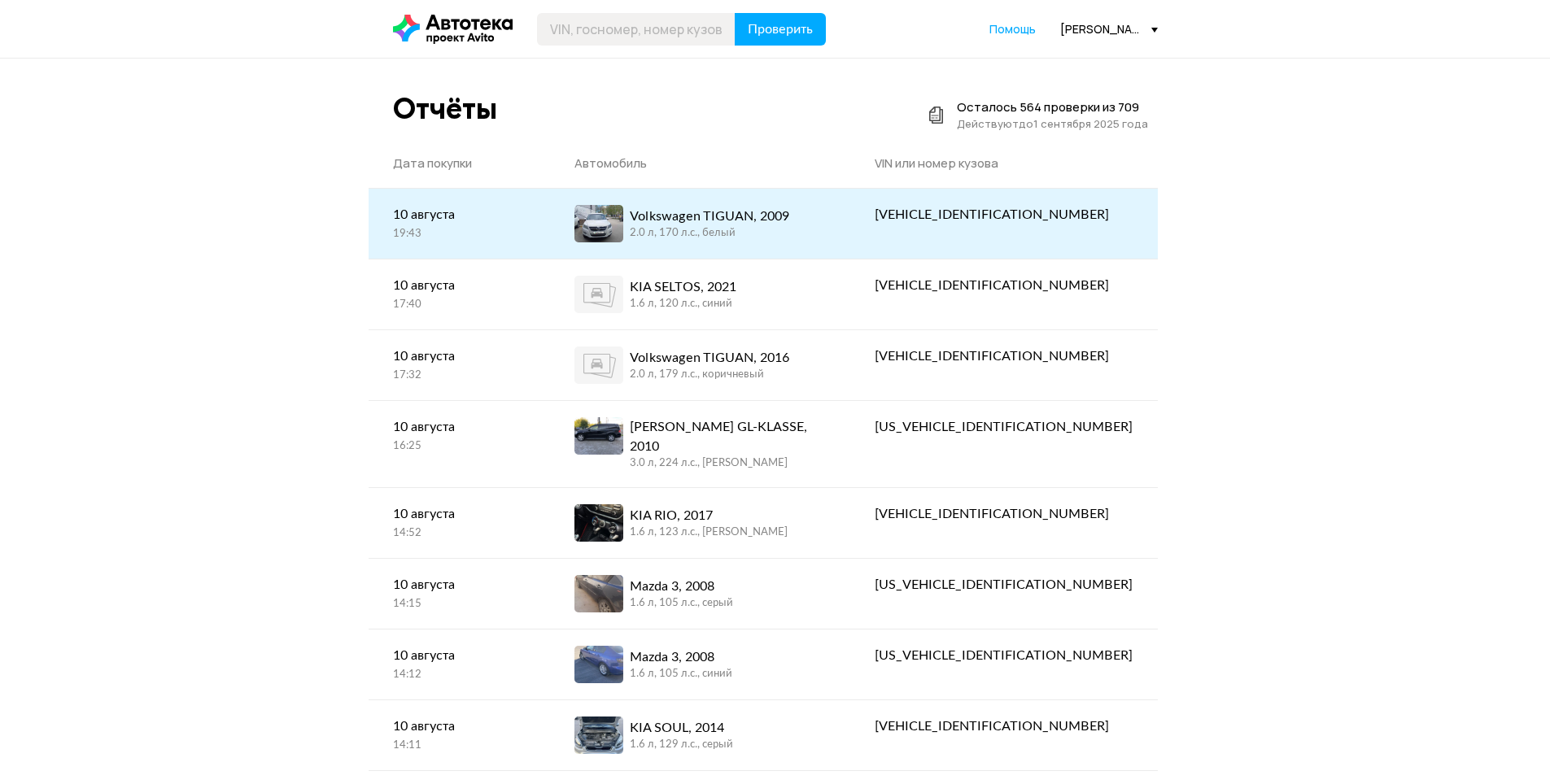
click at [732, 230] on div "2.0 л, 170 л.c., белый" at bounding box center [709, 233] width 159 height 14
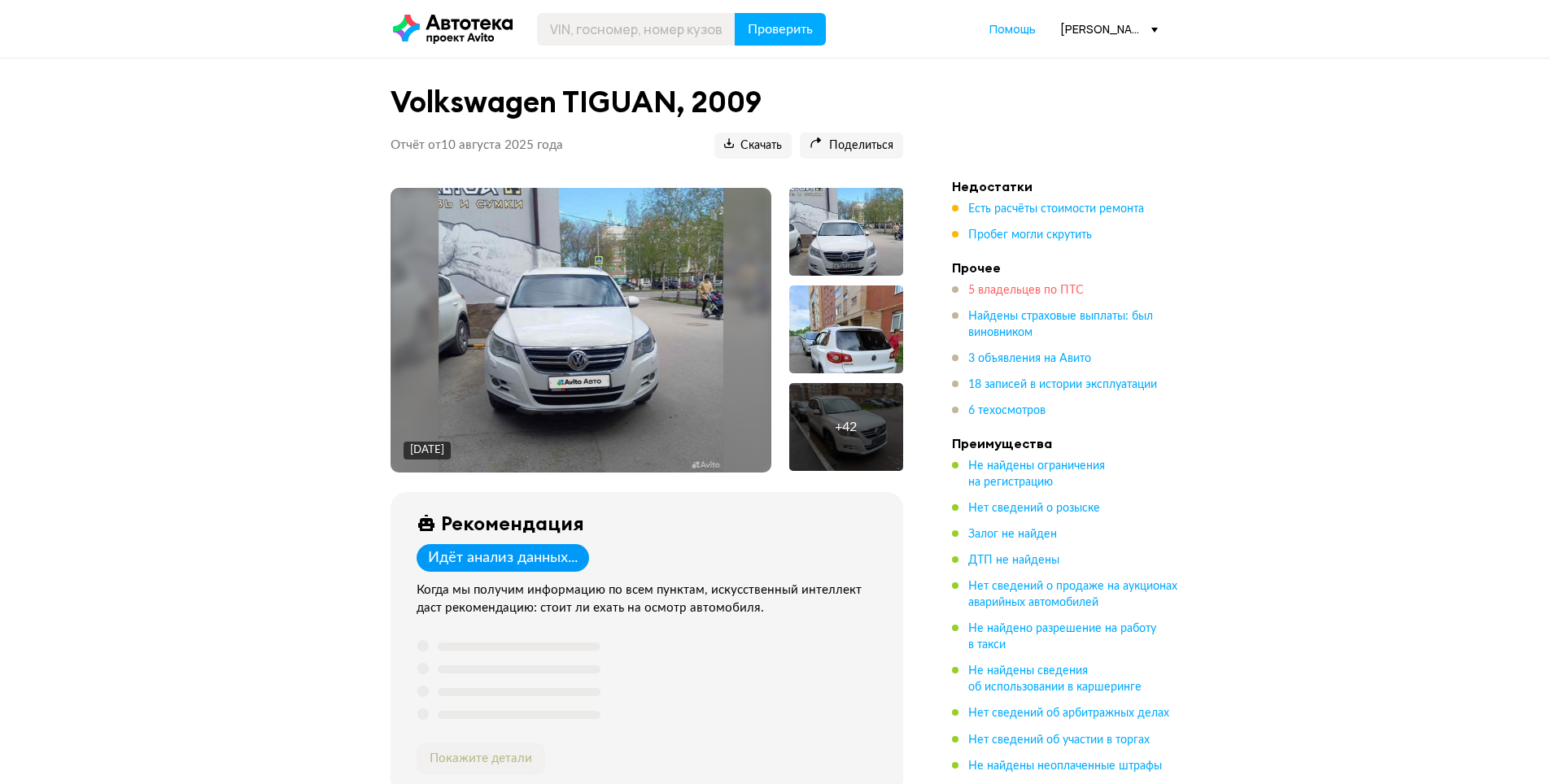
click at [1014, 288] on span "5 владельцев по ПТС" at bounding box center [1026, 290] width 116 height 12
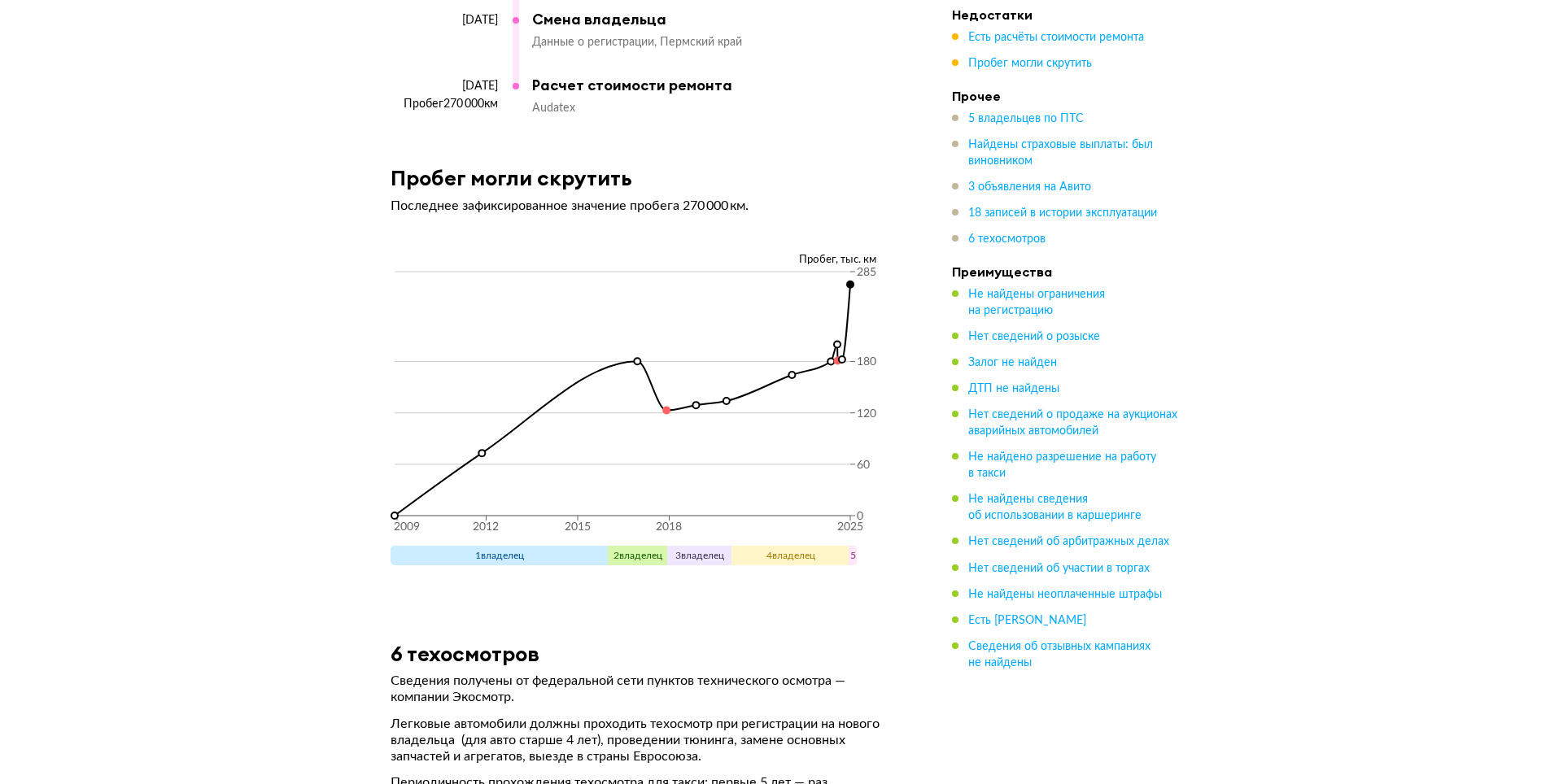
scroll to position [7494, 0]
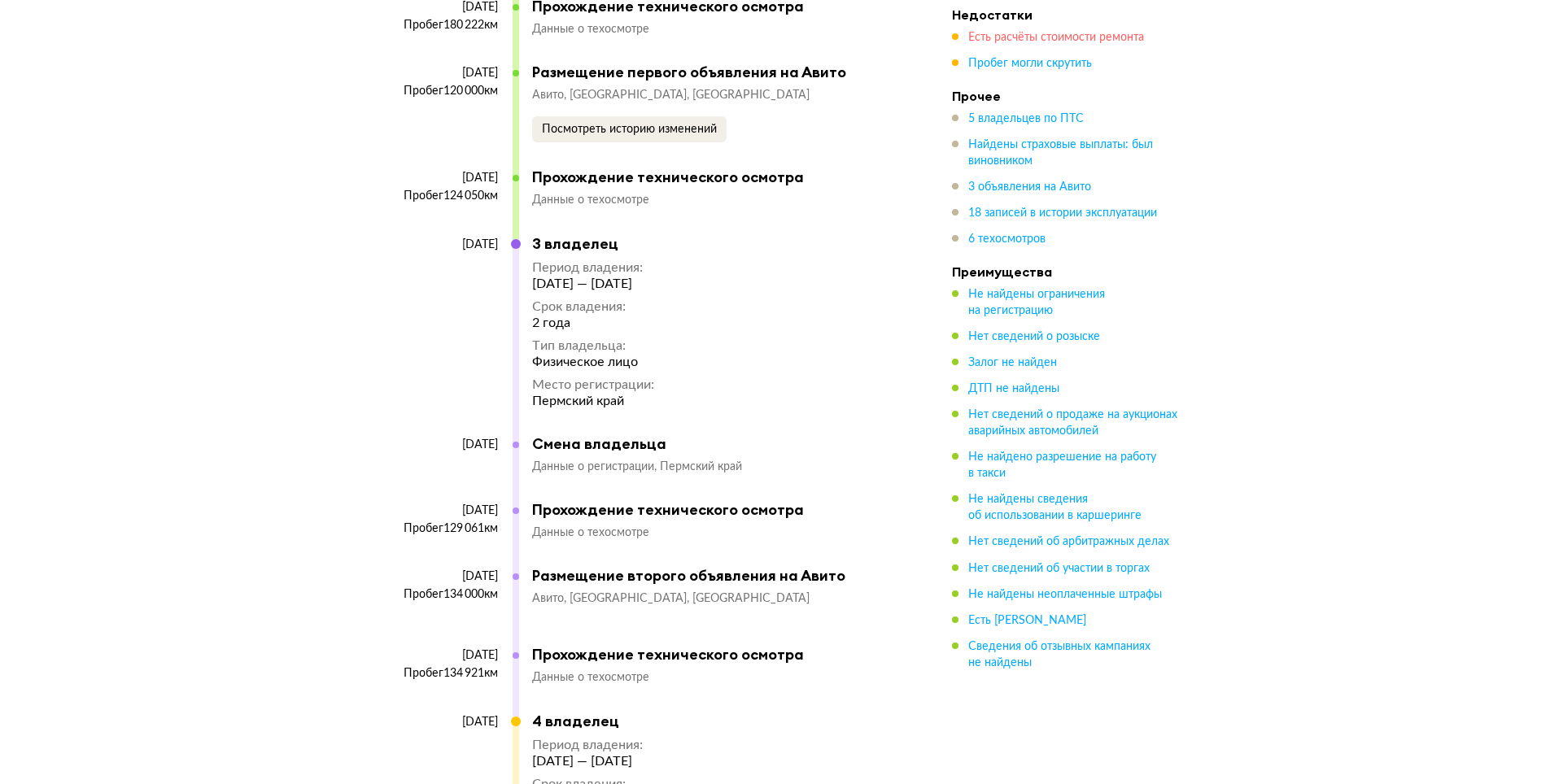
click at [1044, 37] on span "Есть расчёты стоимости ремонта" at bounding box center [1057, 37] width 176 height 12
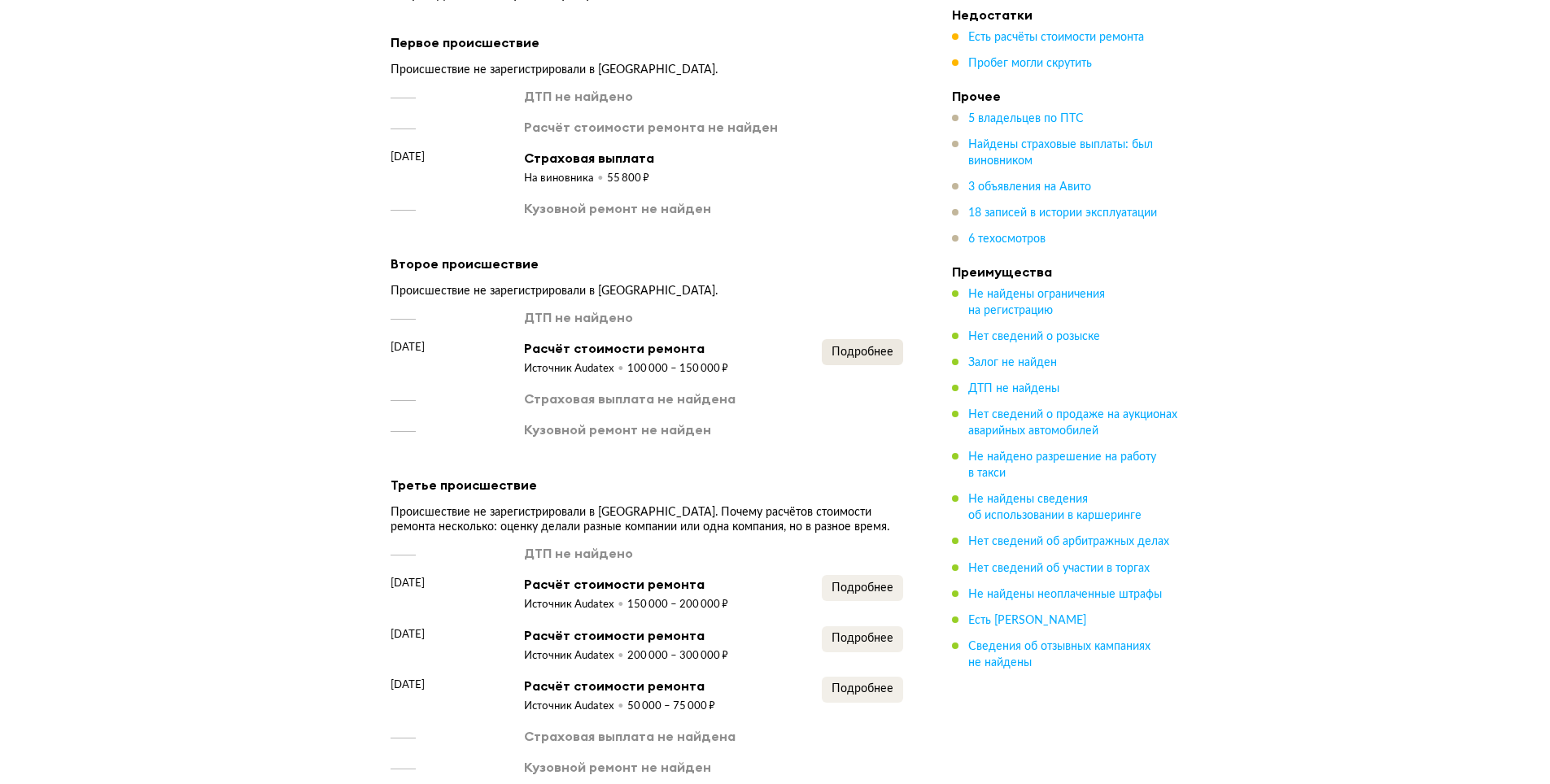
scroll to position [2354, 0]
click at [876, 344] on span "Подробнее" at bounding box center [862, 349] width 62 height 12
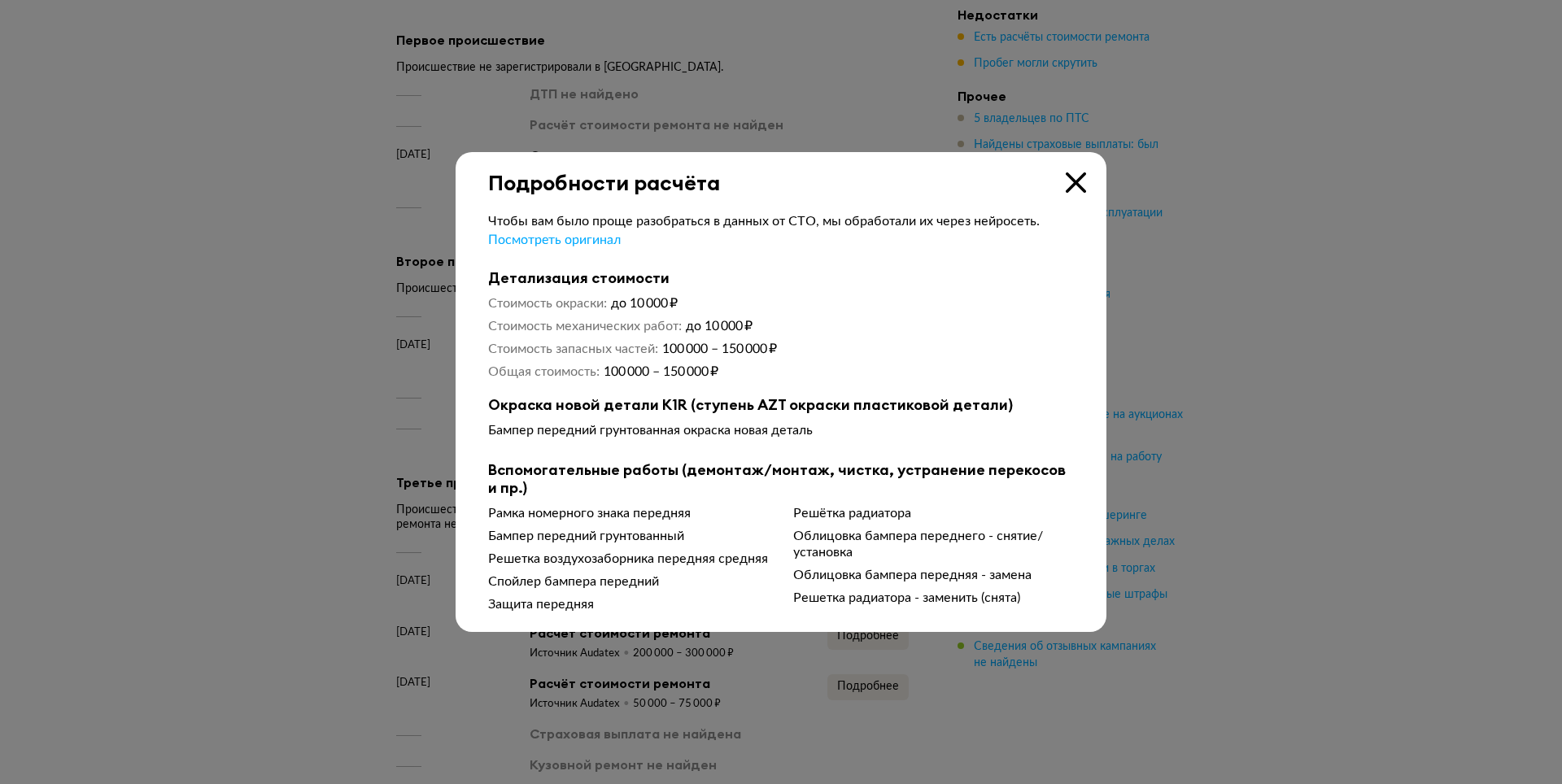
click at [1067, 180] on icon at bounding box center [1075, 182] width 21 height 21
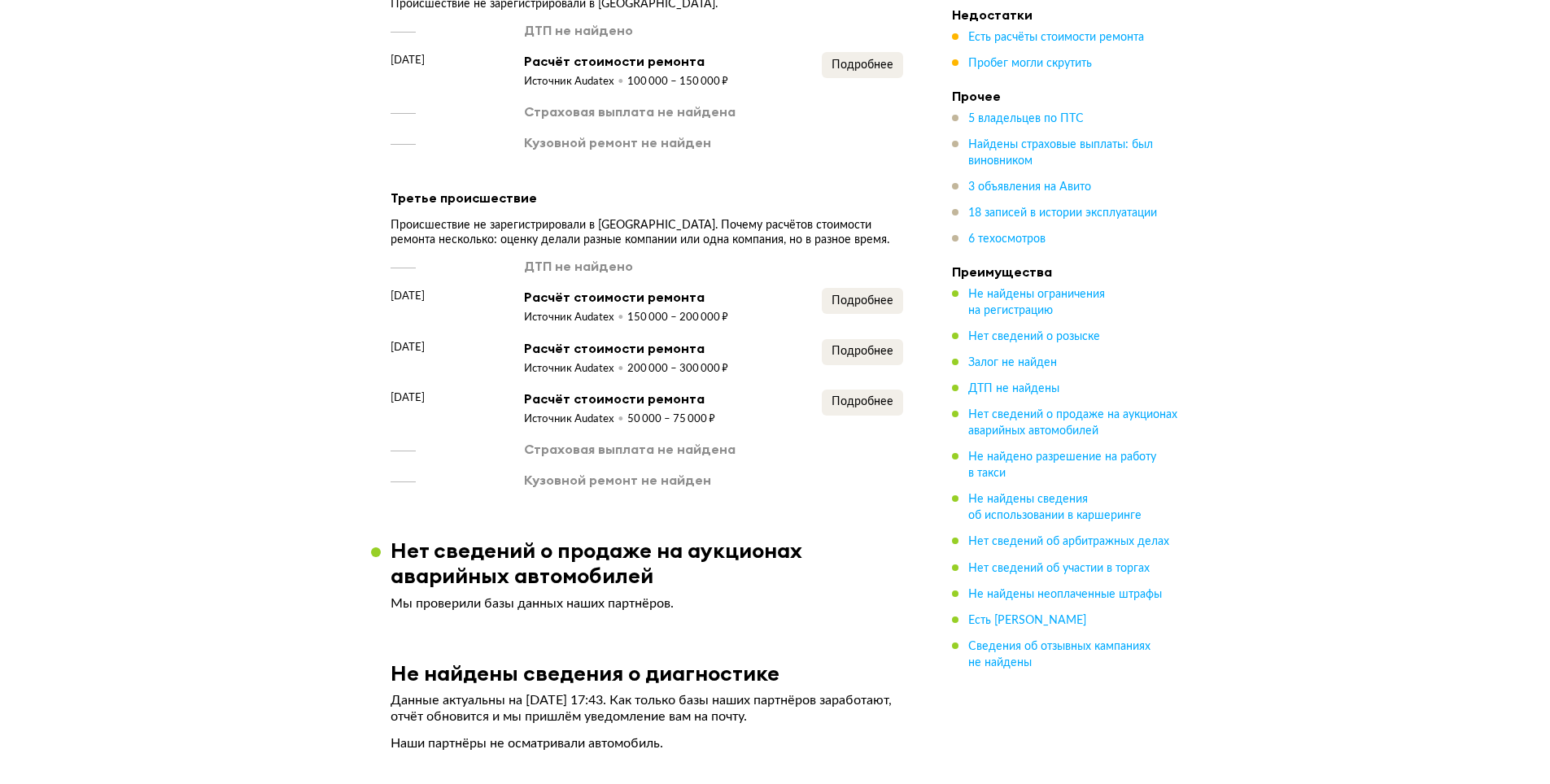
scroll to position [2679, 0]
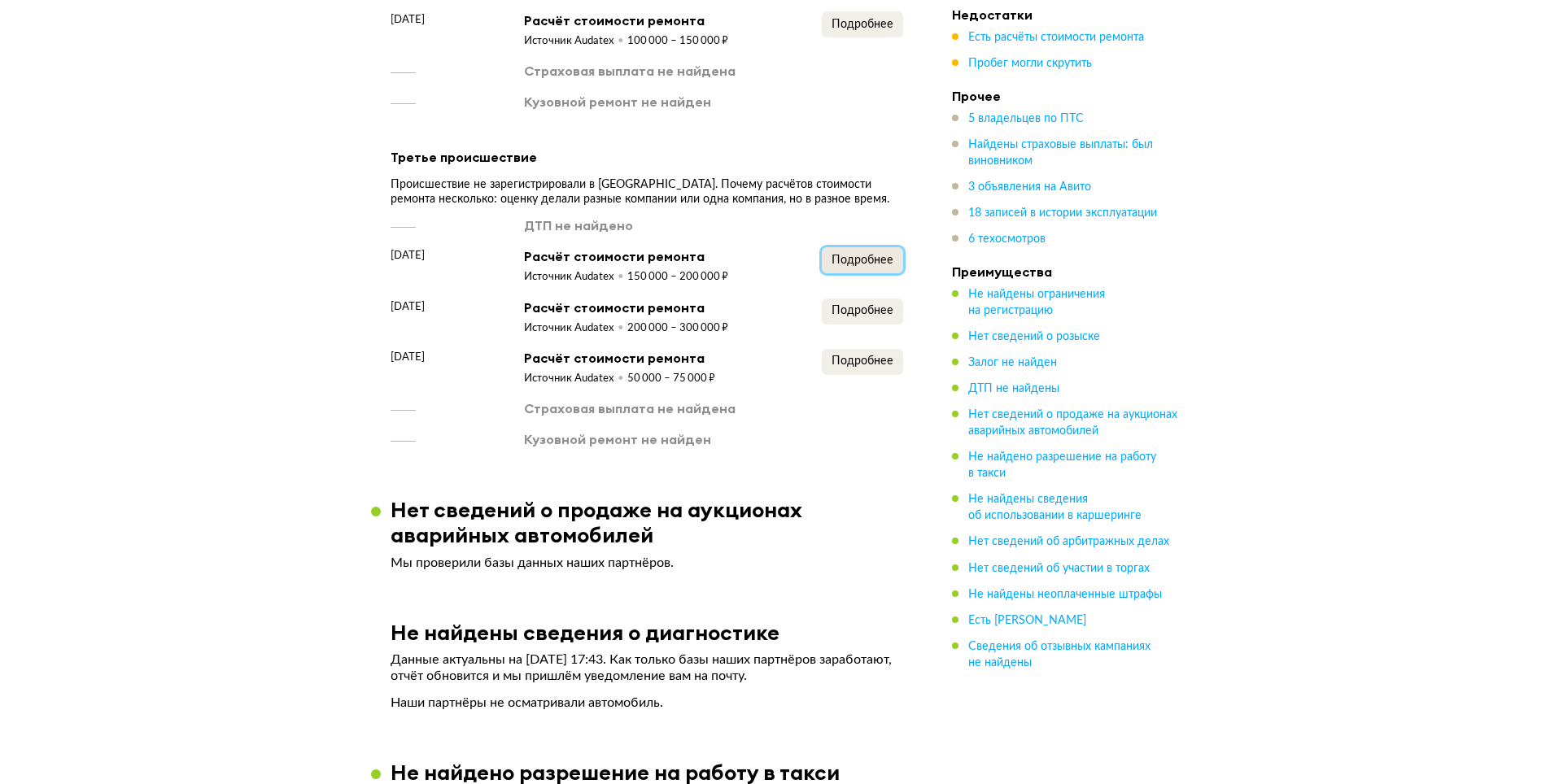
click at [856, 254] on span "Подробнее" at bounding box center [862, 260] width 62 height 12
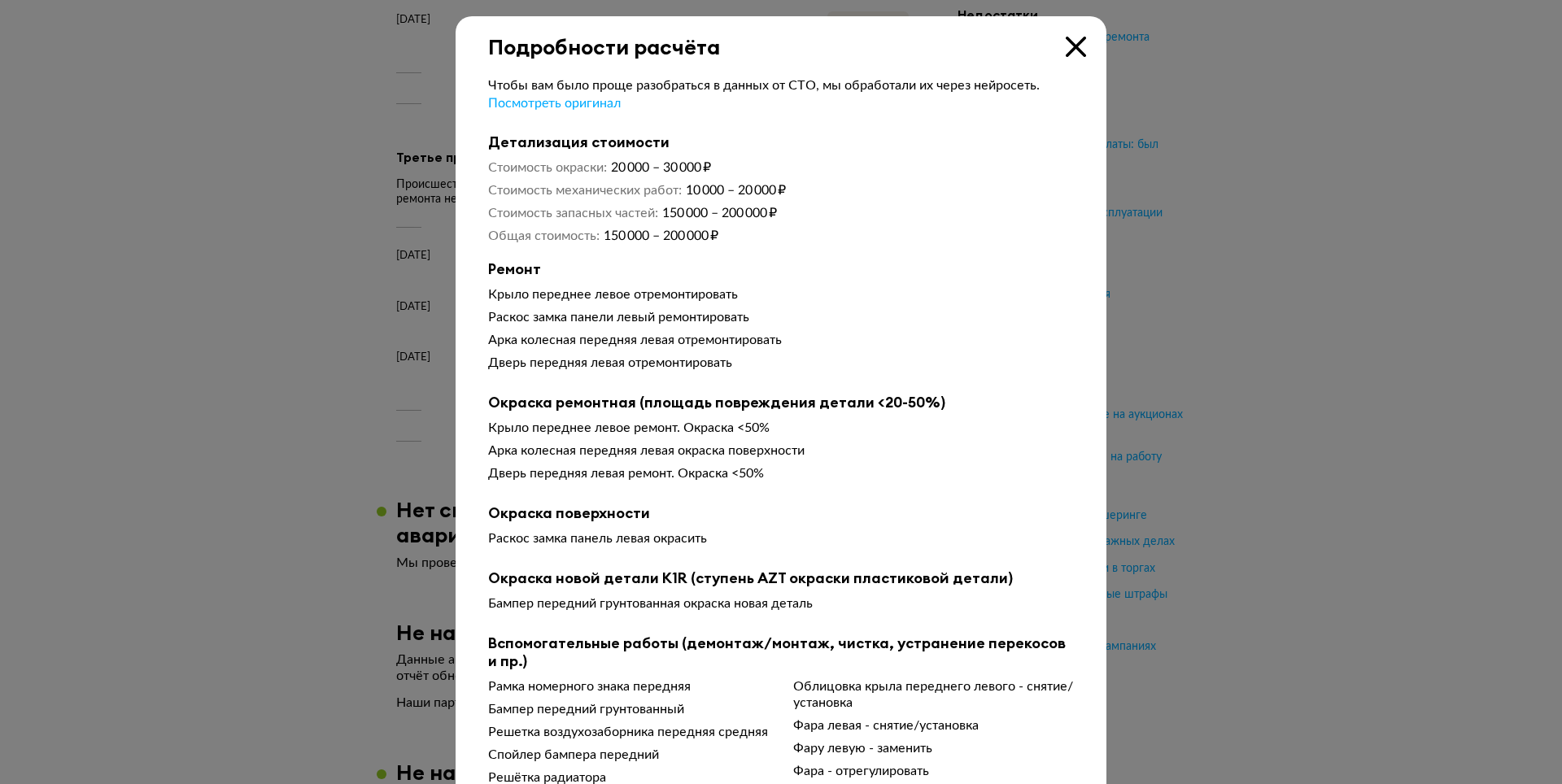
click at [1066, 54] on icon at bounding box center [1075, 47] width 21 height 21
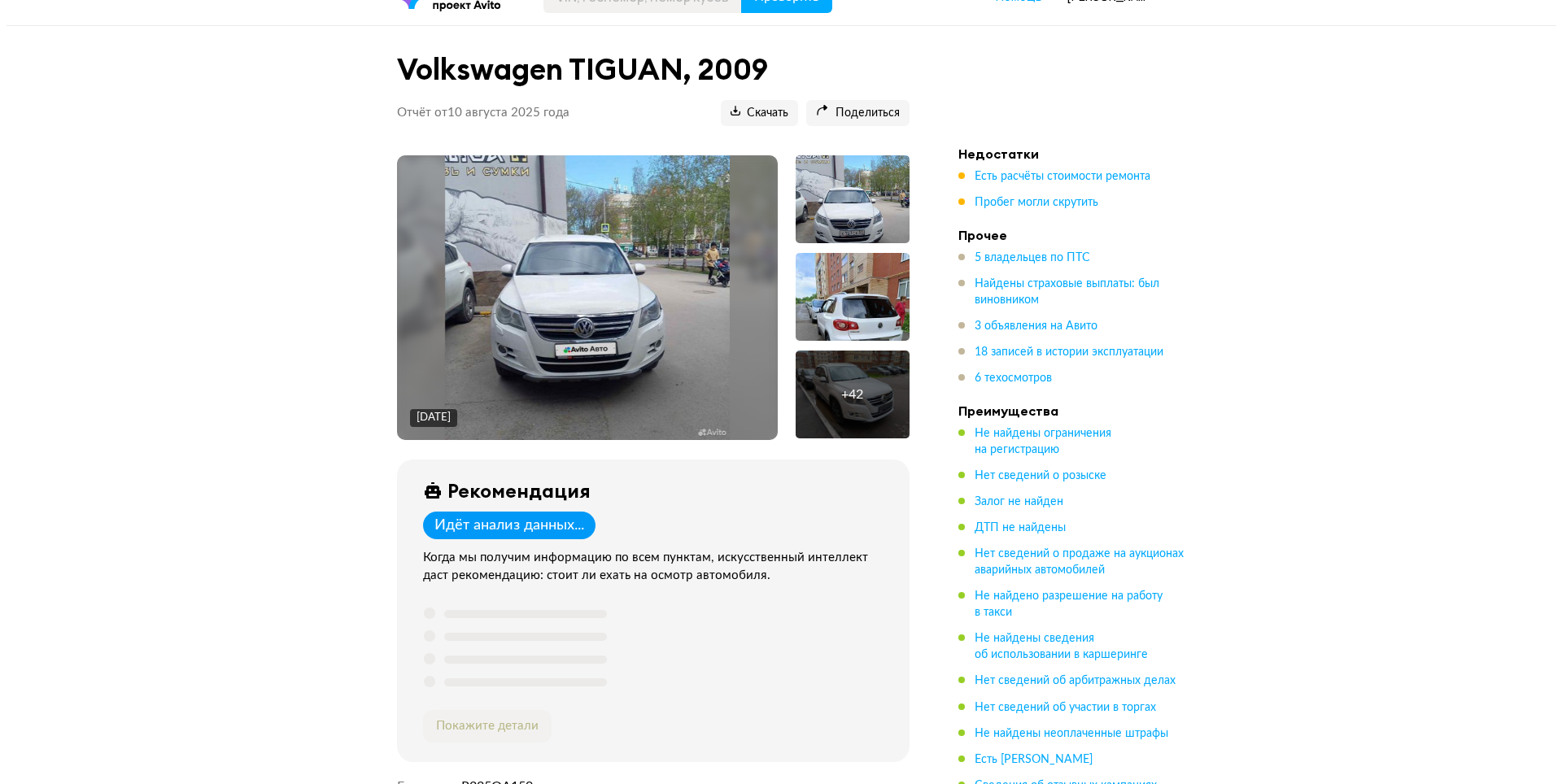
scroll to position [0, 0]
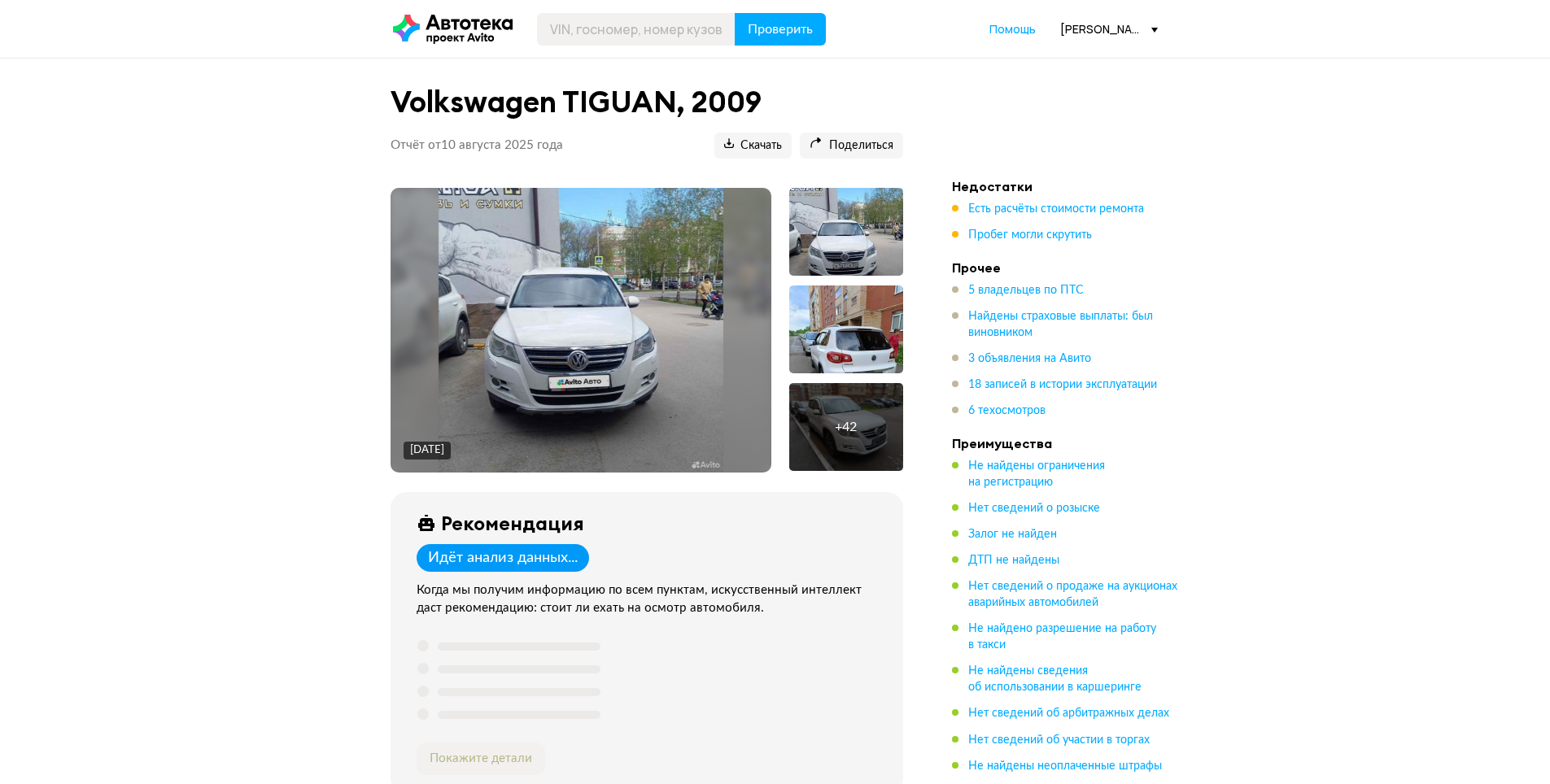
click at [827, 418] on div "+ 42" at bounding box center [846, 427] width 114 height 88
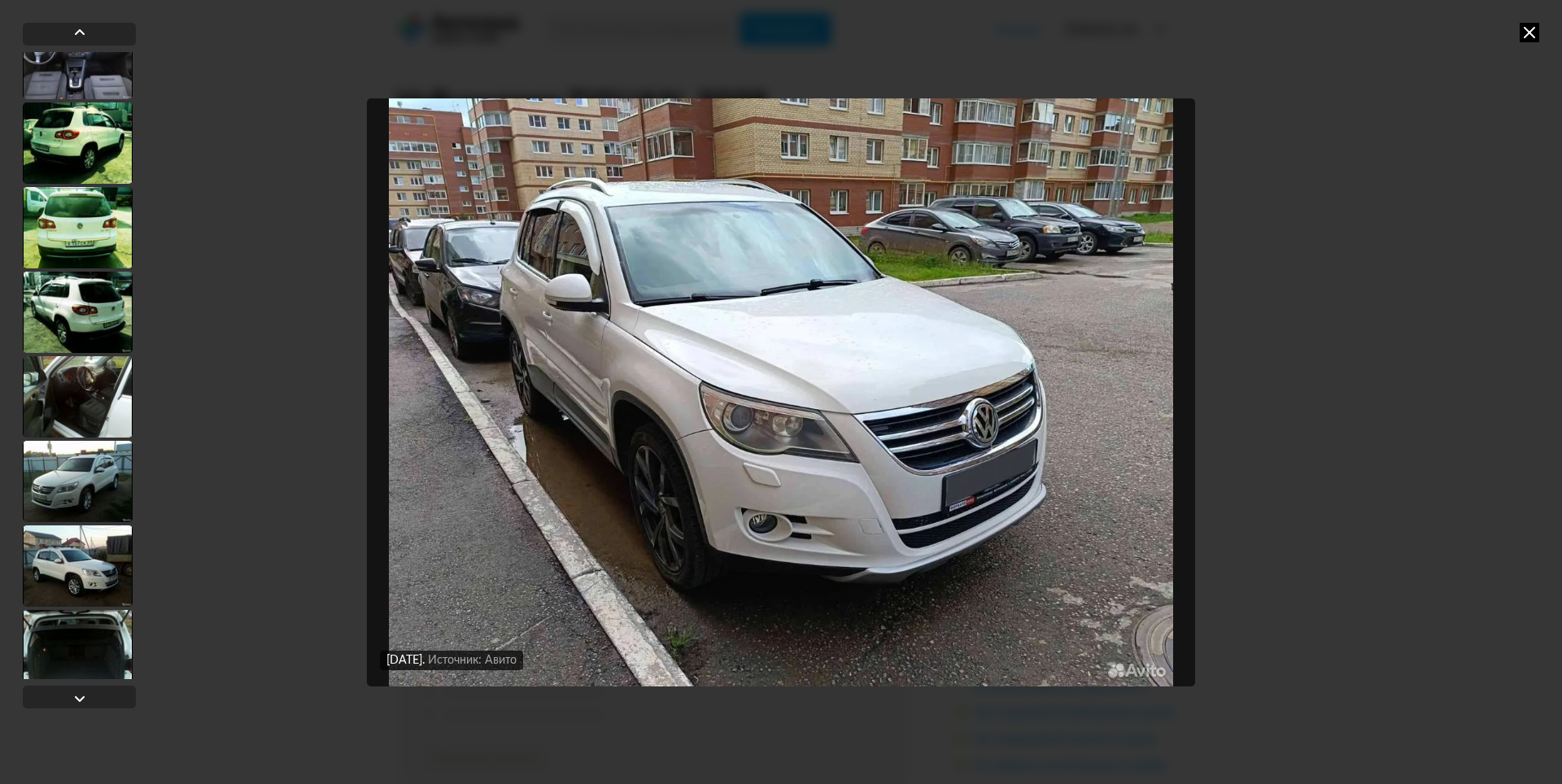
scroll to position [2683, 0]
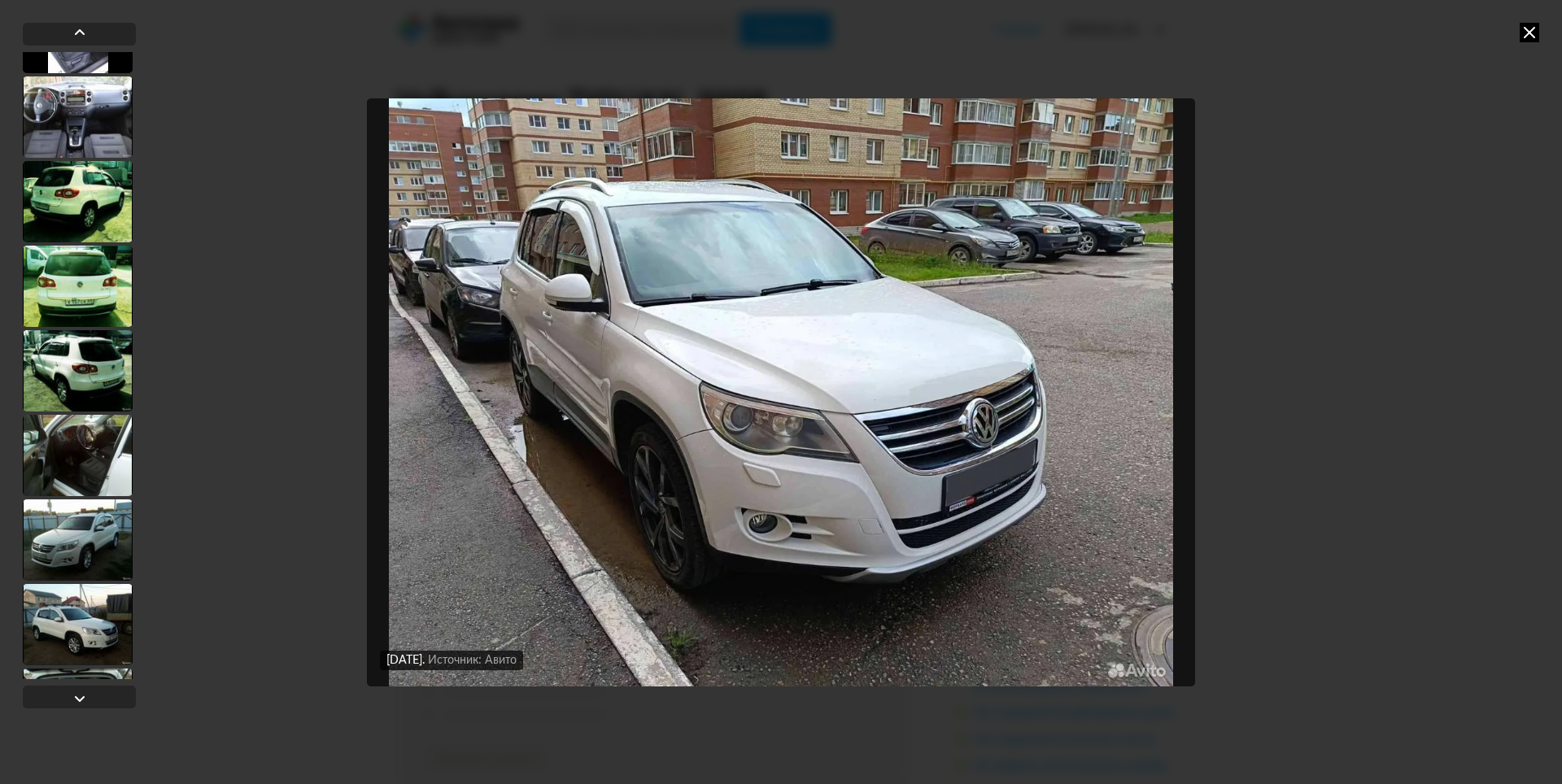
click at [65, 228] on div at bounding box center [77, 201] width 110 height 82
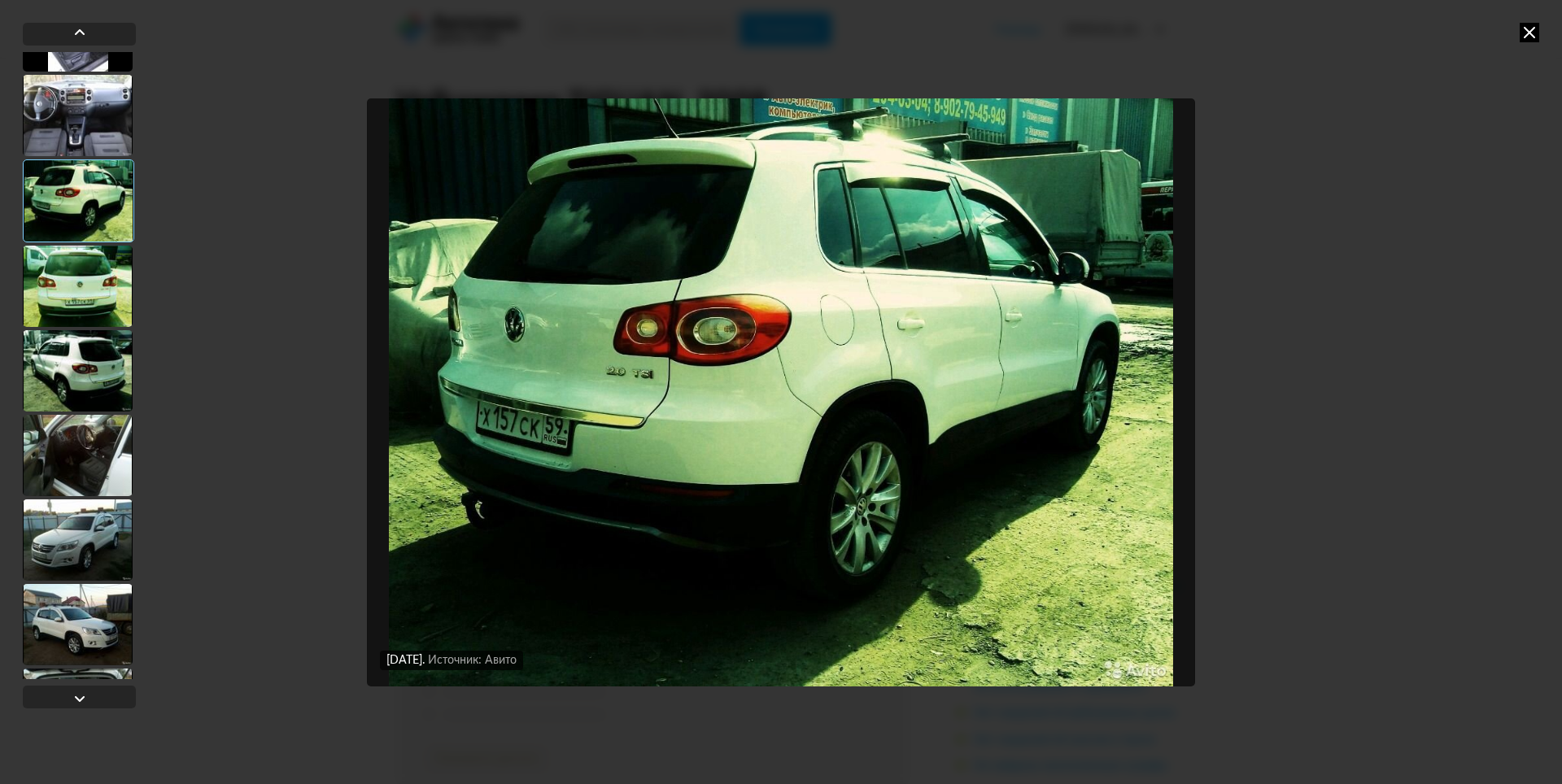
scroll to position [2682, 0]
click at [87, 313] on div at bounding box center [77, 287] width 110 height 82
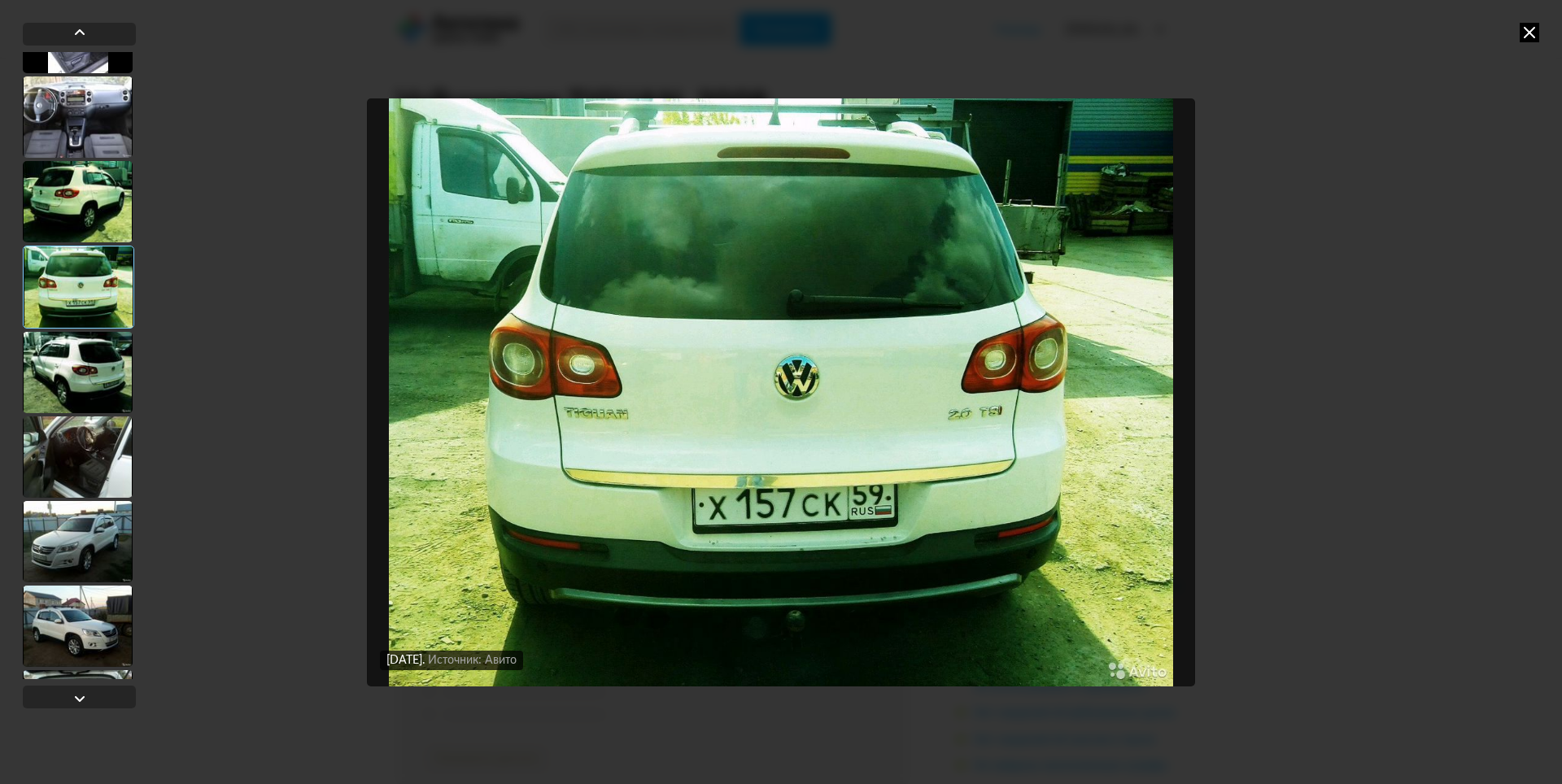
click at [99, 395] on div at bounding box center [77, 372] width 110 height 82
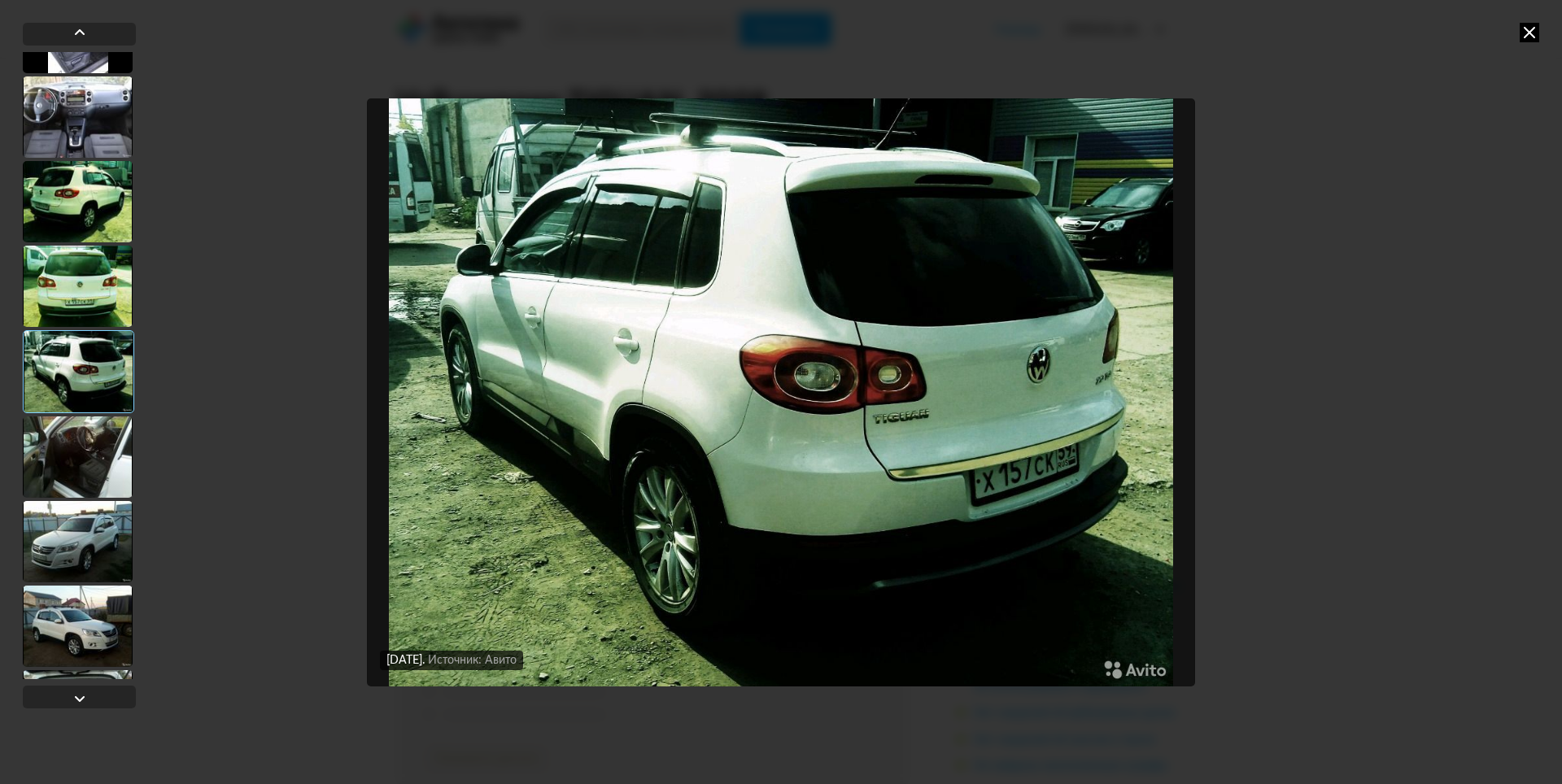
scroll to position [2763, 0]
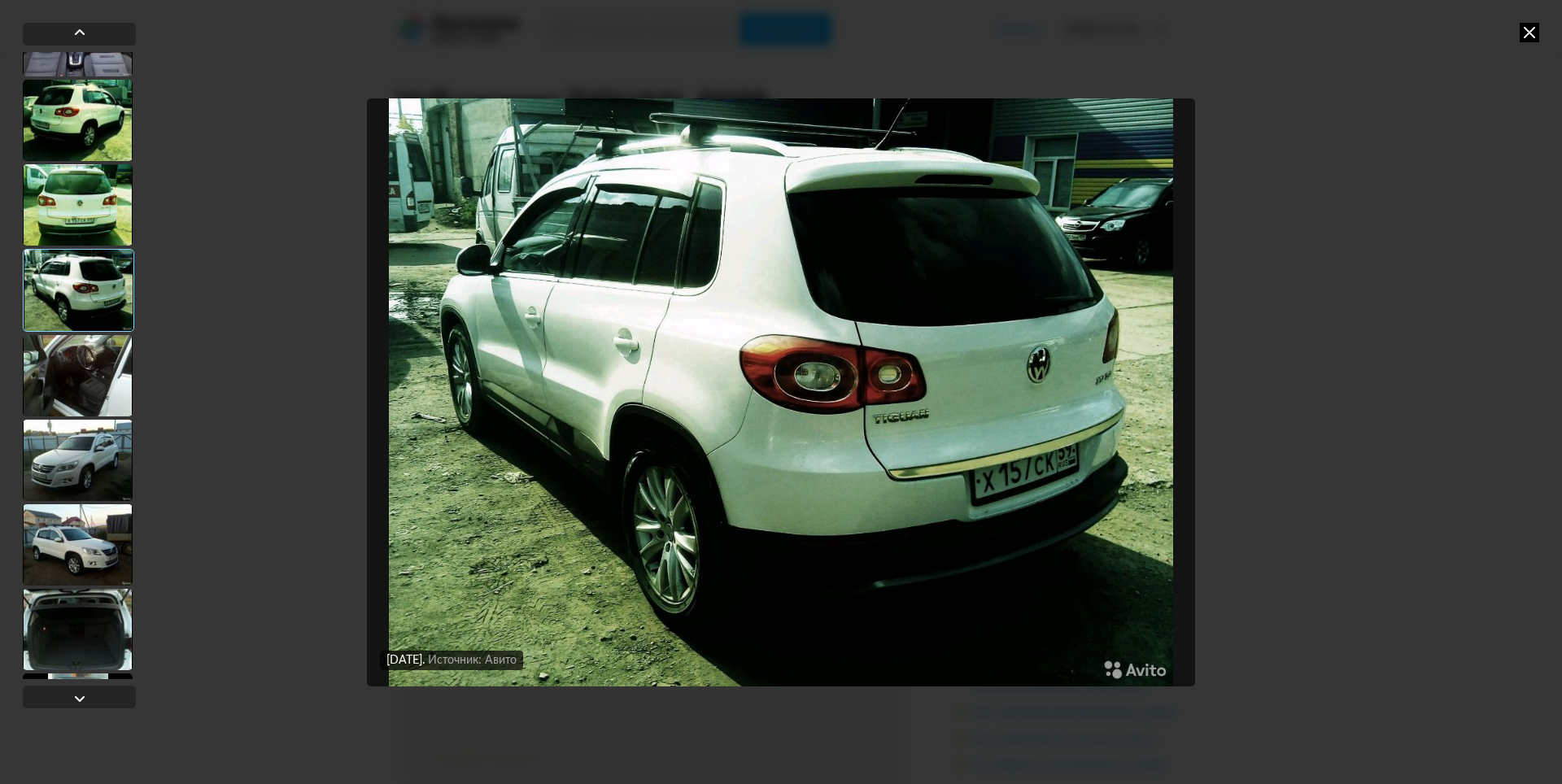
click at [78, 440] on div at bounding box center [77, 460] width 110 height 82
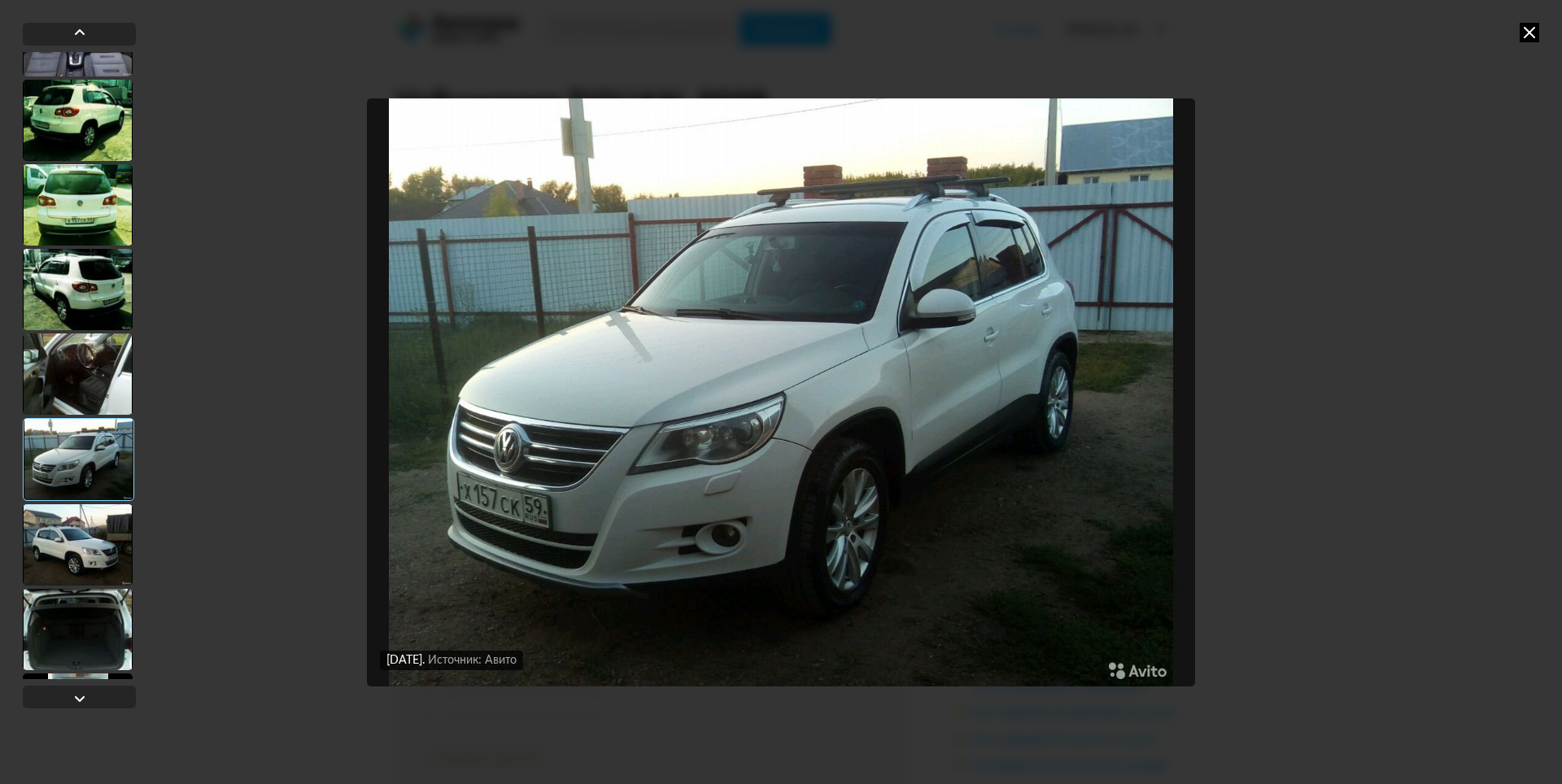
click at [77, 554] on div at bounding box center [77, 544] width 110 height 82
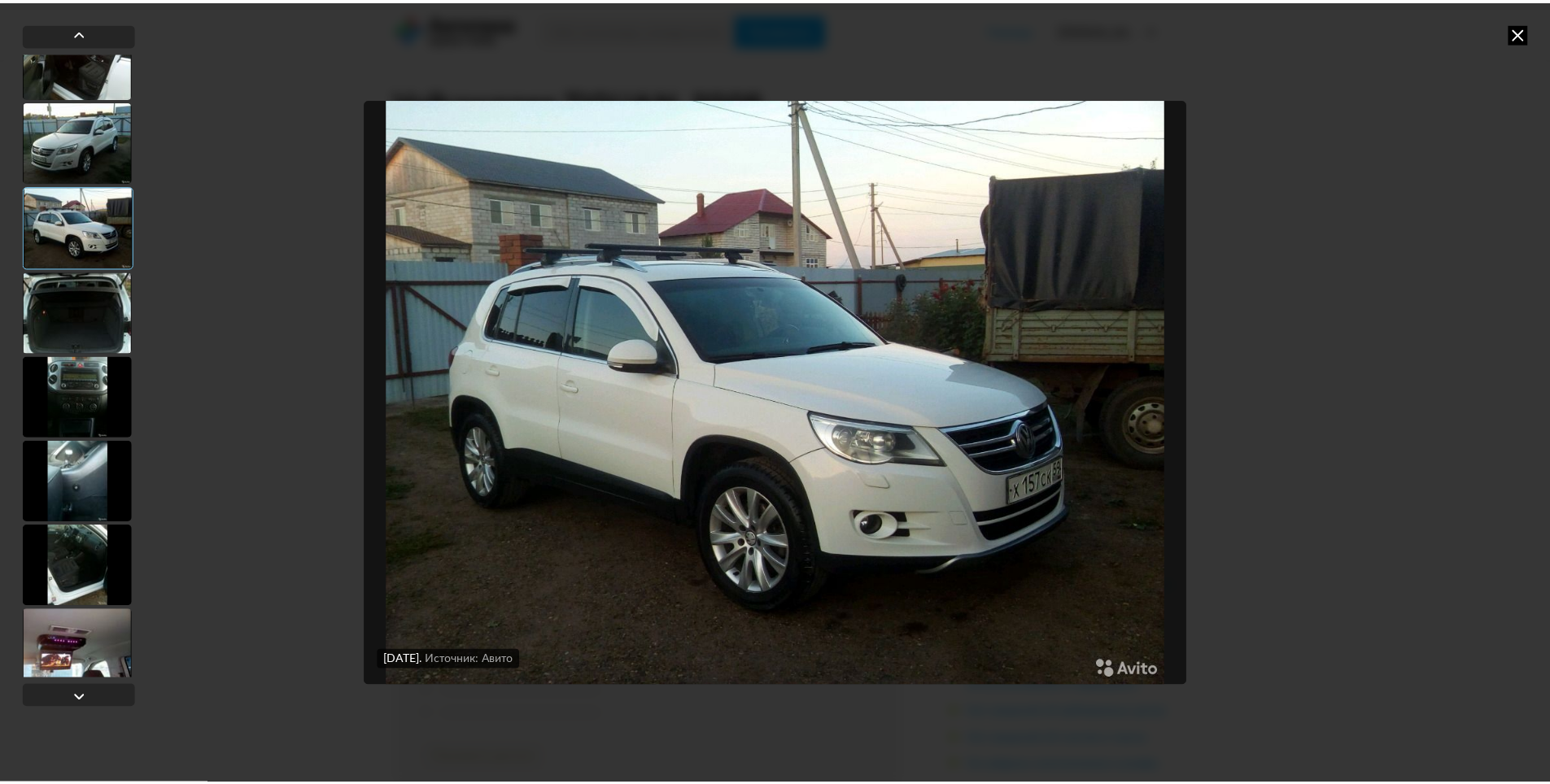
scroll to position [3170, 0]
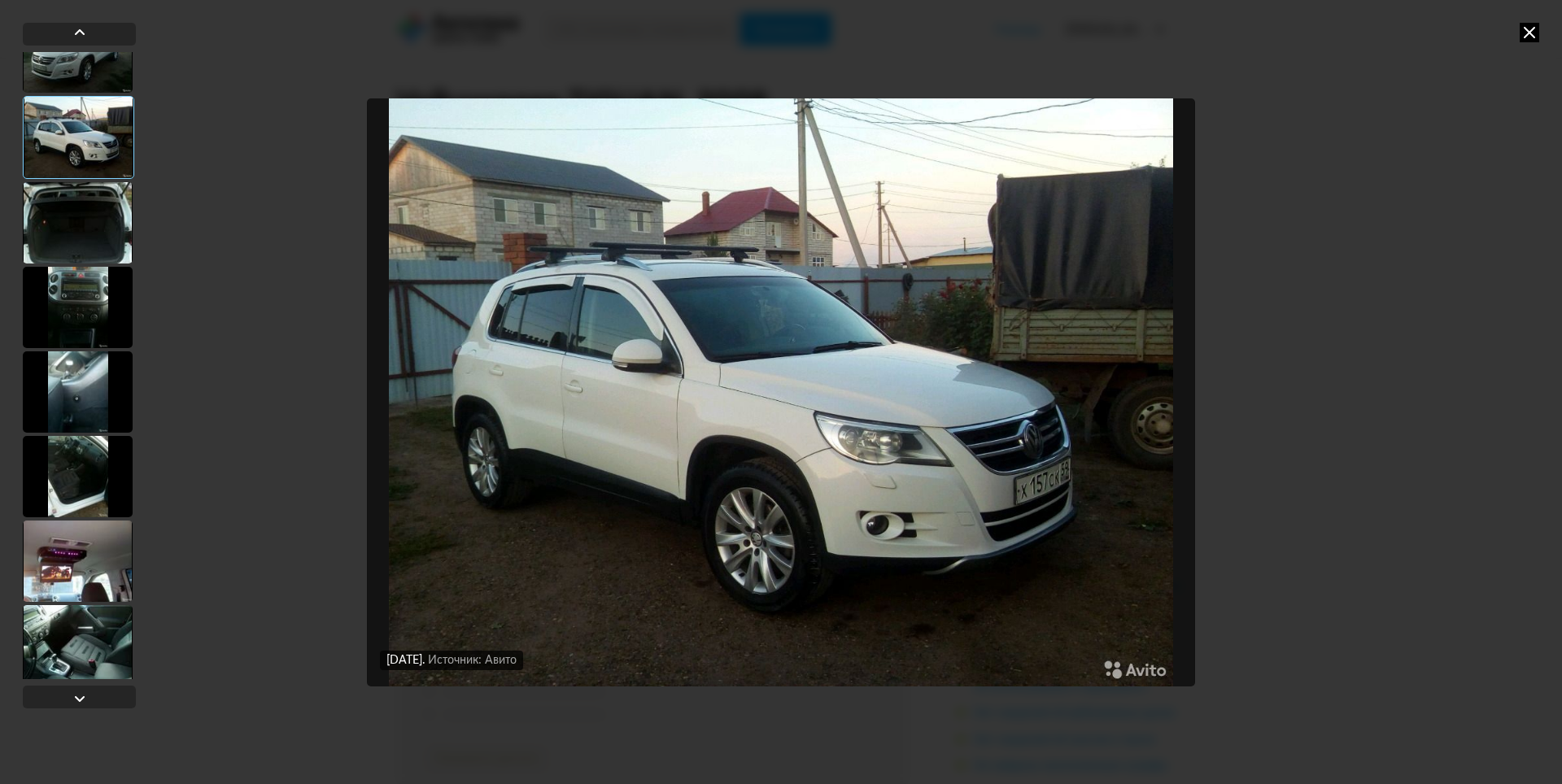
click at [1534, 35] on icon at bounding box center [1530, 32] width 20 height 20
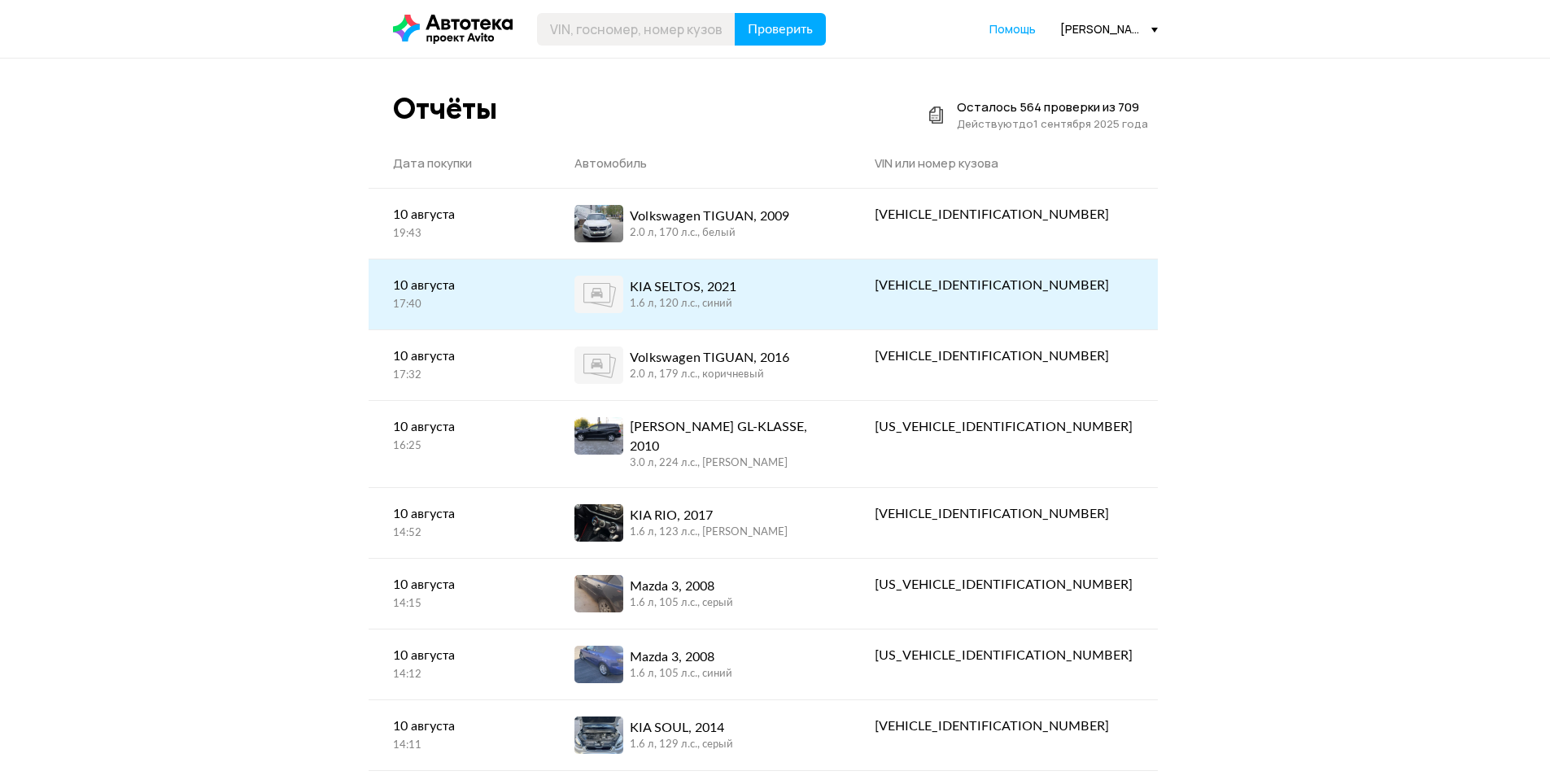
click at [737, 304] on div "1.6 л, 120 л.c., синий" at bounding box center [683, 304] width 107 height 14
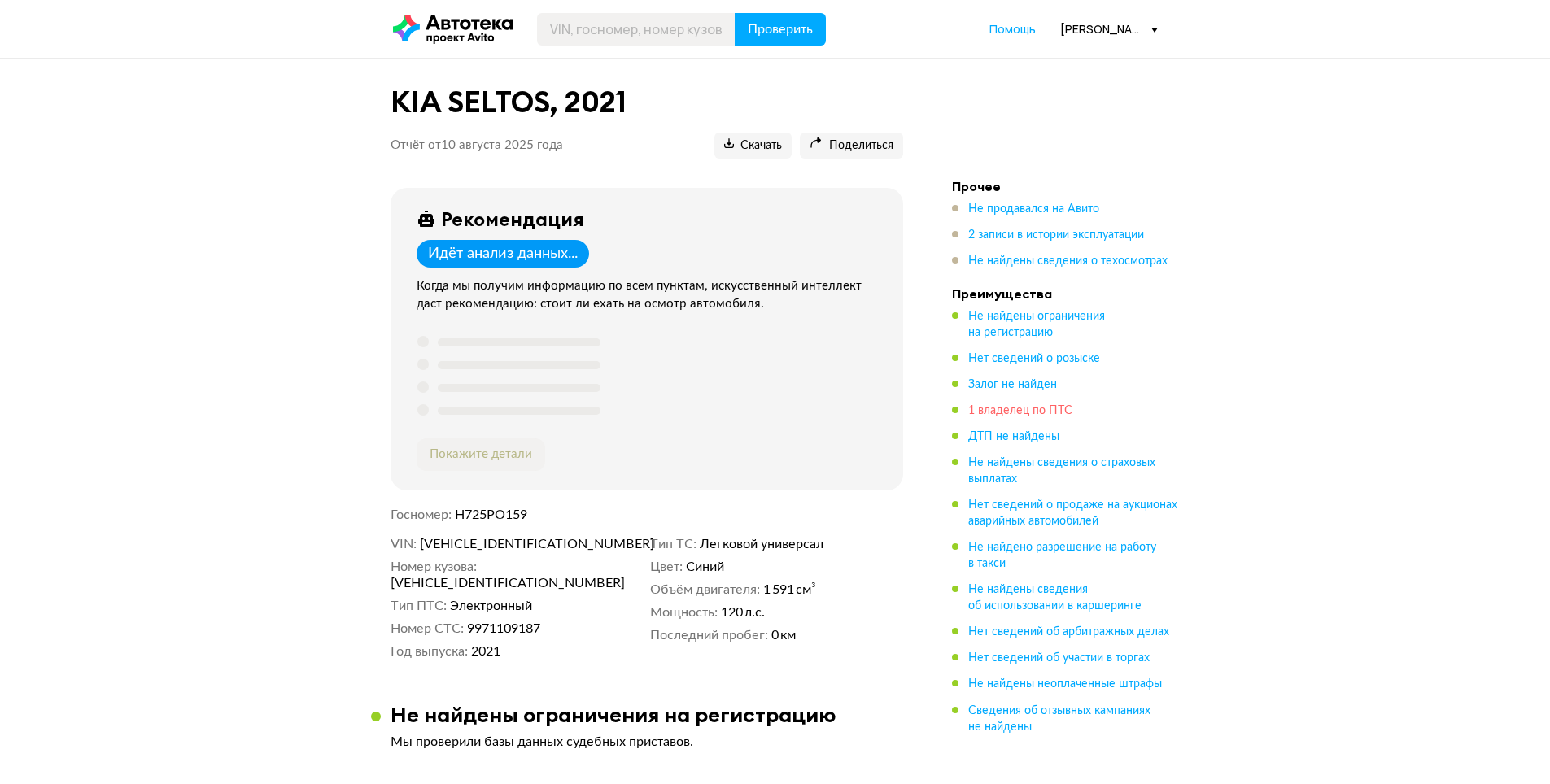
click at [1024, 412] on span "1 владелец по ПТС" at bounding box center [1021, 410] width 104 height 12
